Goal: Task Accomplishment & Management: Use online tool/utility

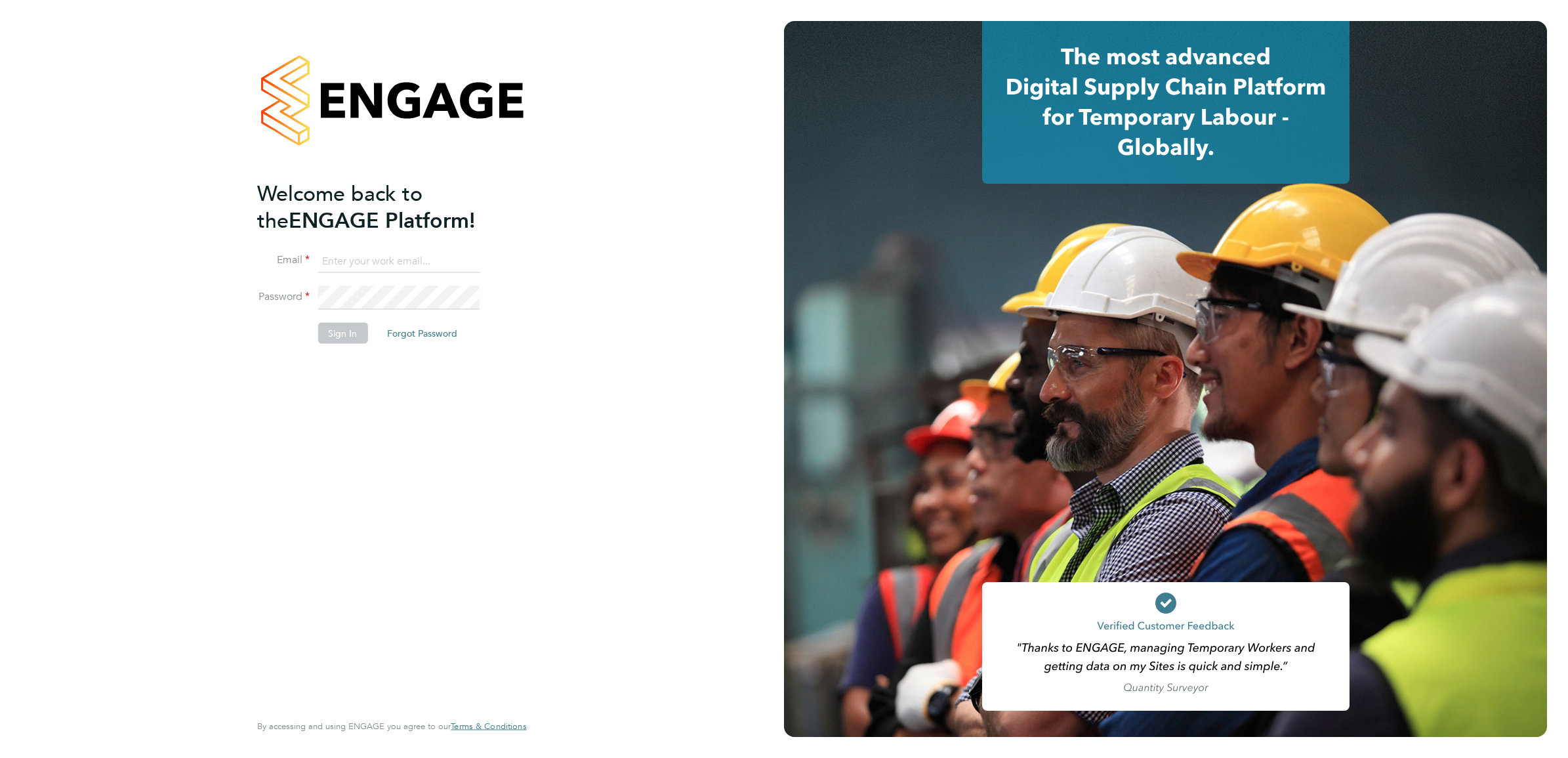
type input "[PERSON_NAME][EMAIL_ADDRESS][PERSON_NAME][DOMAIN_NAME]"
click at [352, 339] on button "Sign In" at bounding box center [342, 333] width 50 height 21
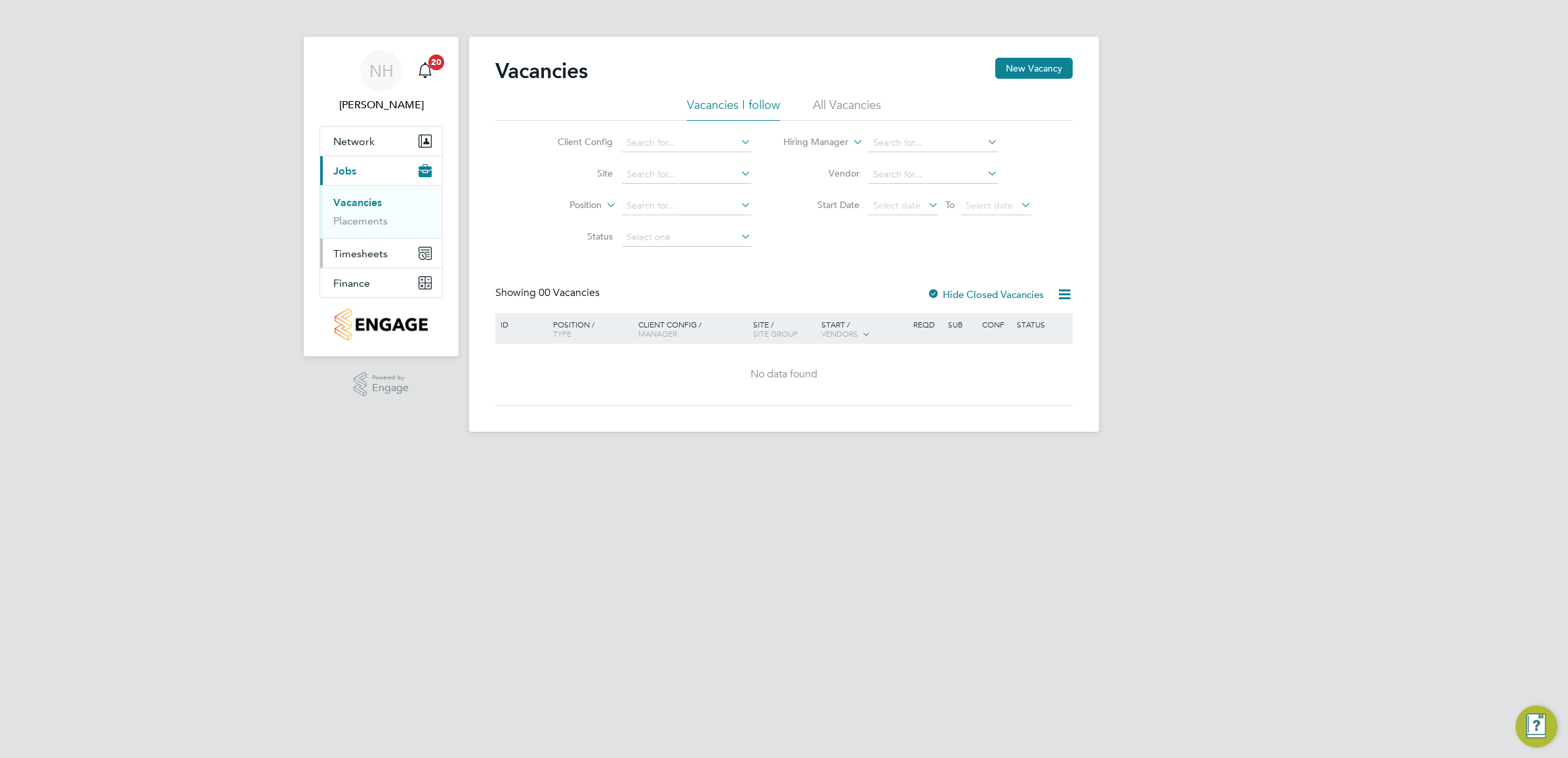
click at [365, 254] on span "Timesheets" at bounding box center [359, 253] width 54 height 13
click at [371, 233] on link "Timesheets" at bounding box center [359, 232] width 54 height 13
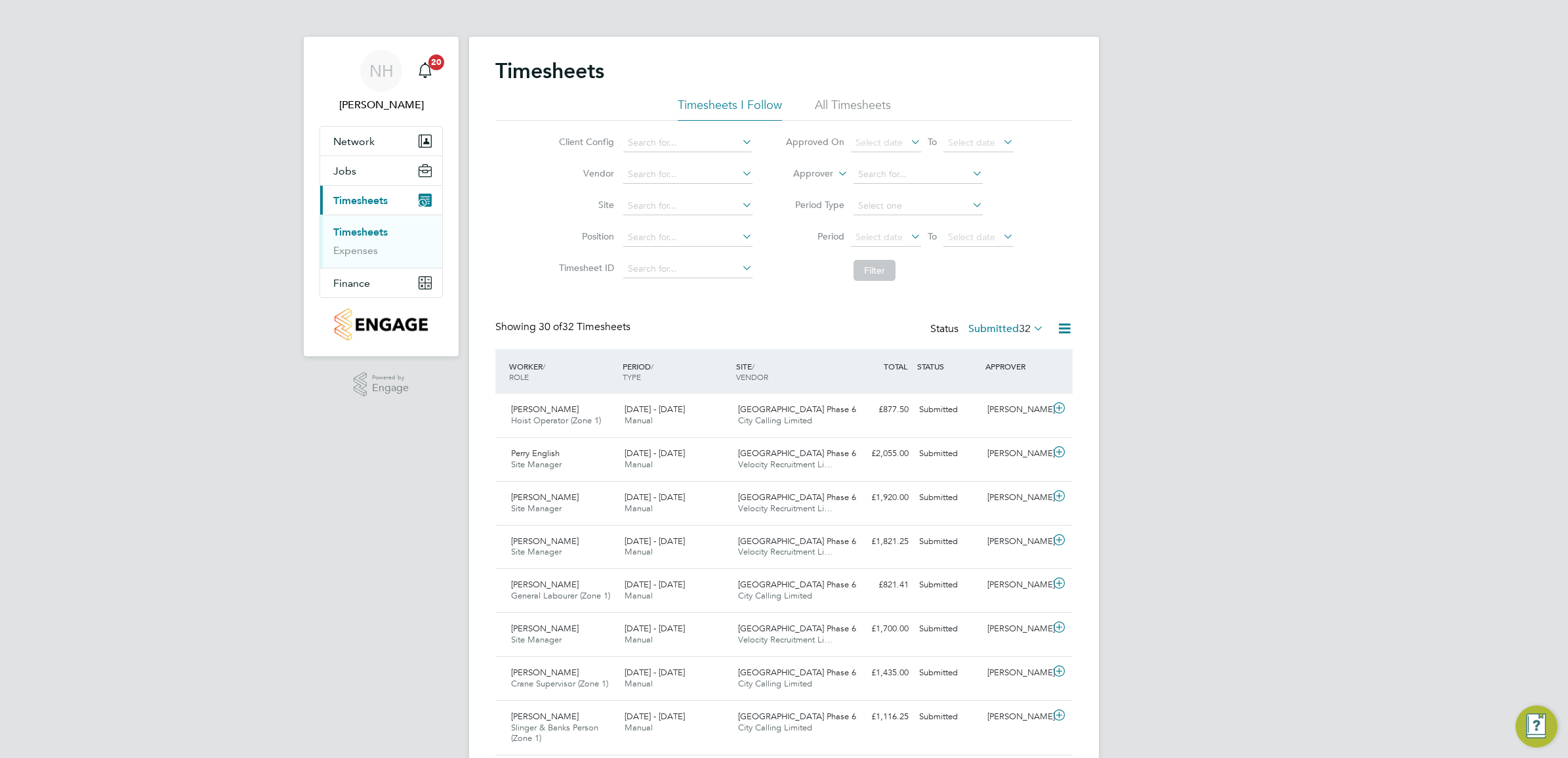
click at [1004, 326] on label "Submitted 32" at bounding box center [1005, 328] width 76 height 13
